Goal: Task Accomplishment & Management: Use online tool/utility

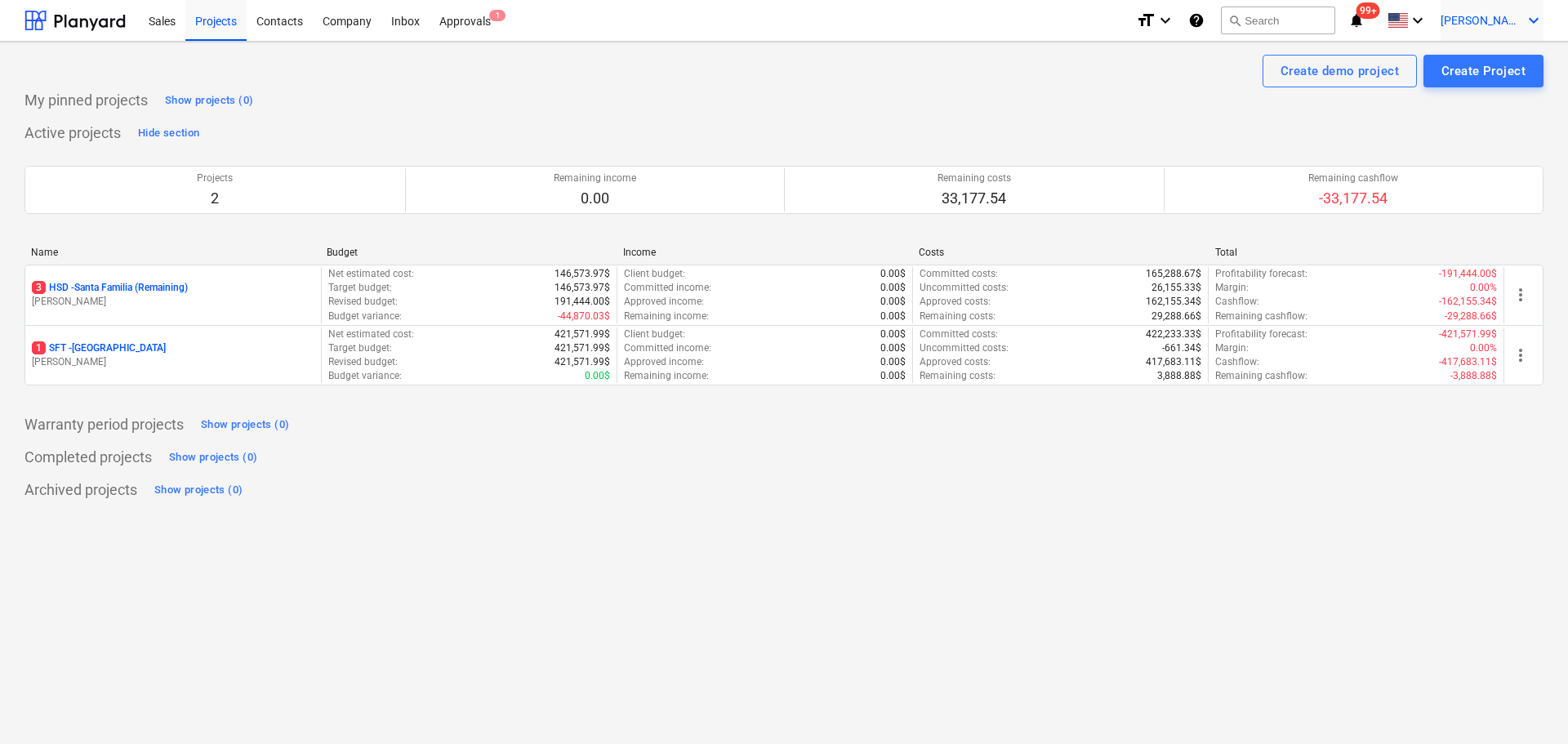
click at [1499, 17] on span "[PERSON_NAME]" at bounding box center [1481, 20] width 81 height 13
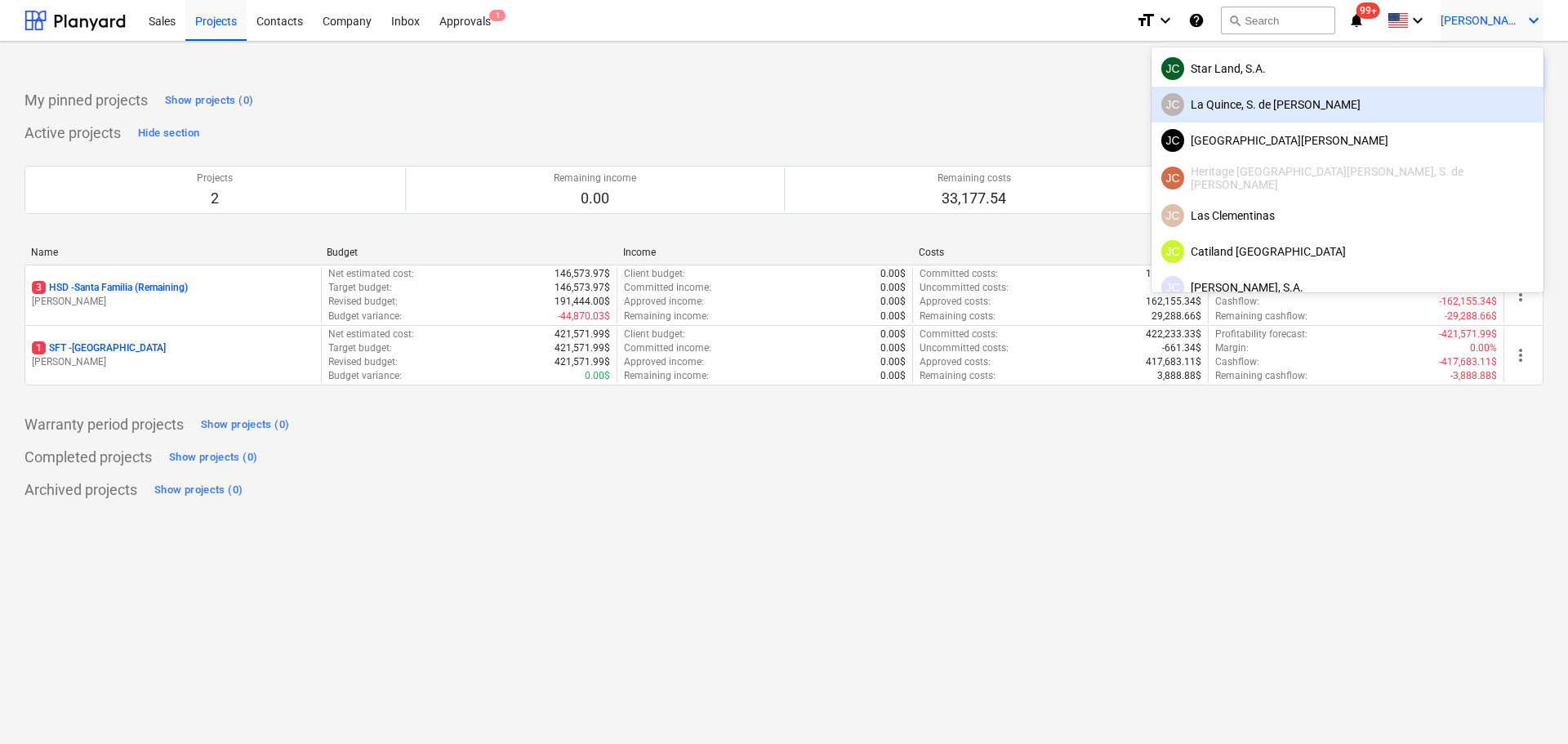
click at [480, 58] on div at bounding box center [784, 372] width 1568 height 744
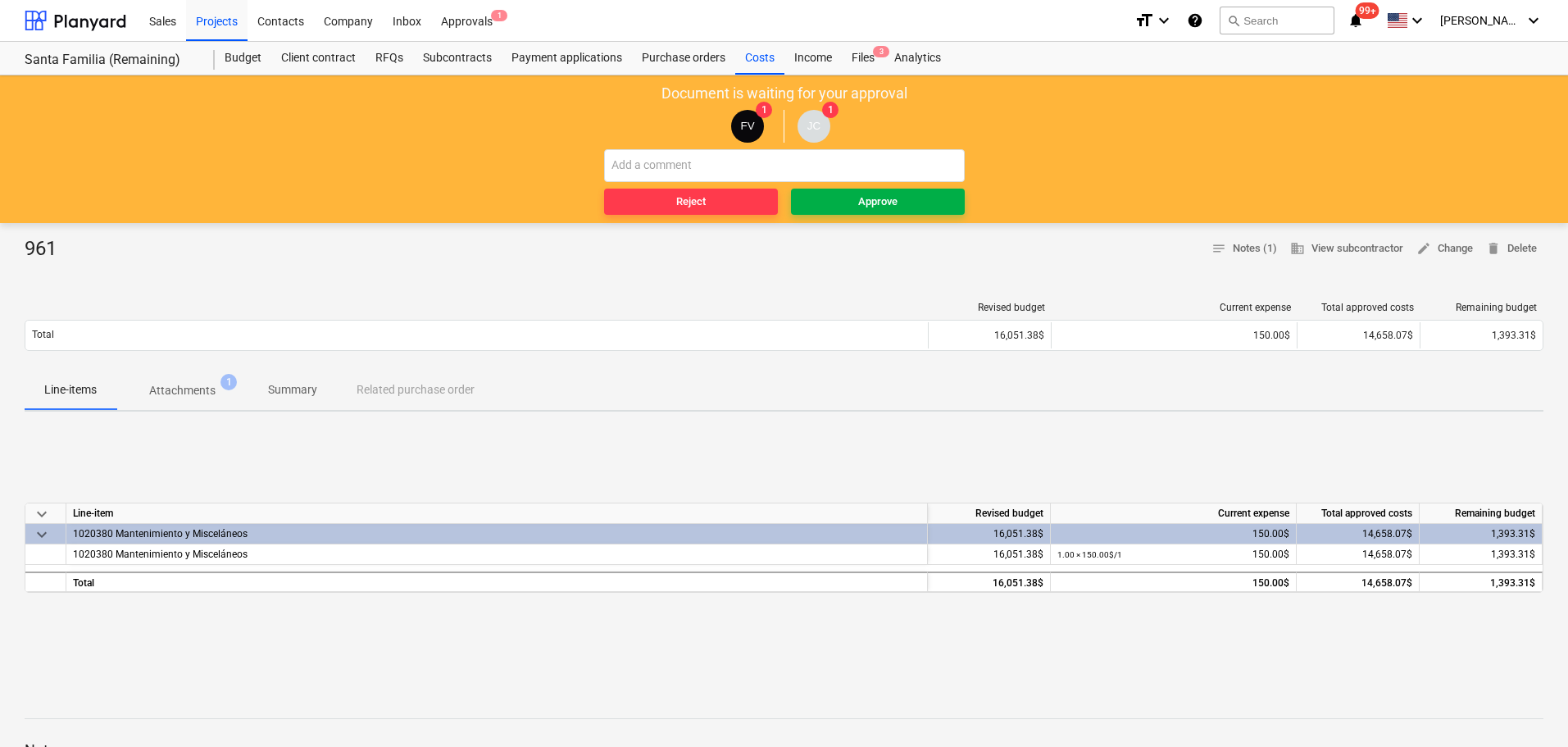
click at [884, 195] on div "Approve" at bounding box center [878, 202] width 40 height 19
